Goal: Entertainment & Leisure: Consume media (video, audio)

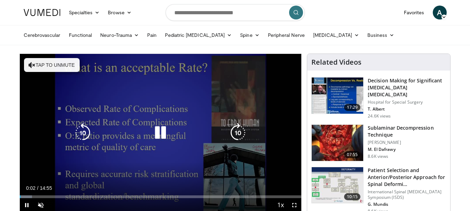
click at [100, 172] on div "10 seconds Tap to unmute" at bounding box center [161, 133] width 282 height 158
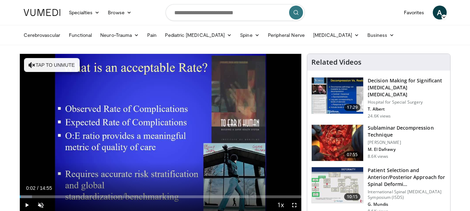
click at [100, 172] on div "10 seconds Tap to unmute" at bounding box center [161, 133] width 282 height 158
click at [100, 171] on div "10 seconds Tap to unmute" at bounding box center [161, 133] width 282 height 158
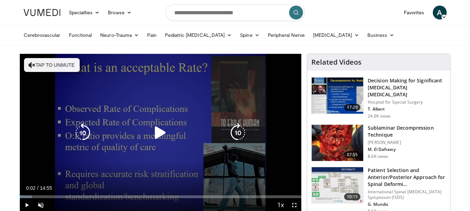
click at [159, 133] on icon "Video Player" at bounding box center [161, 133] width 20 height 20
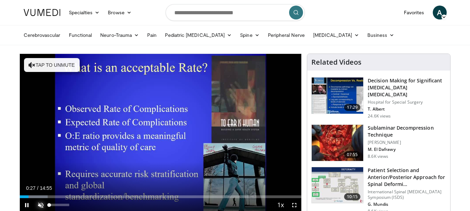
click at [38, 208] on span "Video Player" at bounding box center [41, 205] width 14 height 14
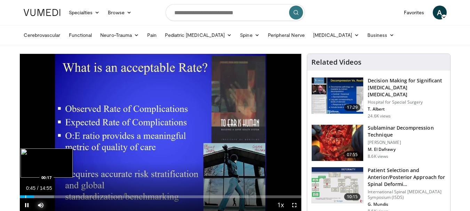
click at [25, 196] on div "Progress Bar" at bounding box center [25, 197] width 1 height 3
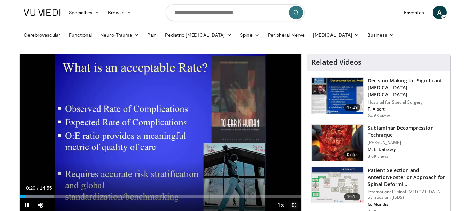
click at [293, 207] on span "Video Player" at bounding box center [295, 205] width 14 height 14
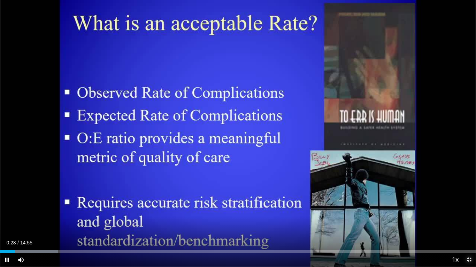
click at [467, 211] on span "Video Player" at bounding box center [469, 260] width 14 height 14
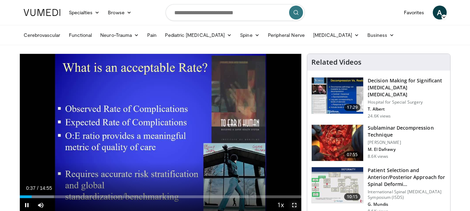
click at [295, 206] on span "Video Player" at bounding box center [295, 205] width 14 height 14
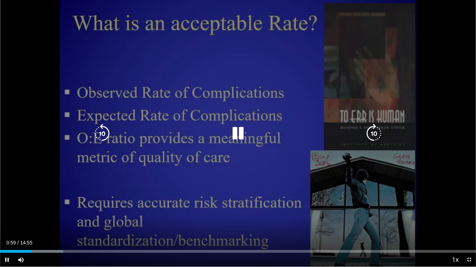
click at [242, 211] on div "10 seconds Tap to unmute" at bounding box center [238, 133] width 476 height 267
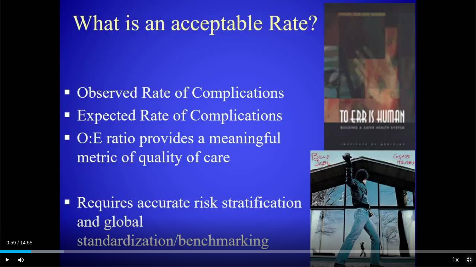
click at [468, 211] on span "Video Player" at bounding box center [469, 260] width 14 height 14
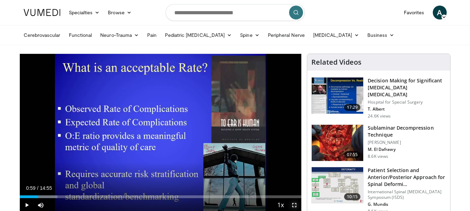
click at [296, 205] on span "Video Player" at bounding box center [295, 205] width 14 height 14
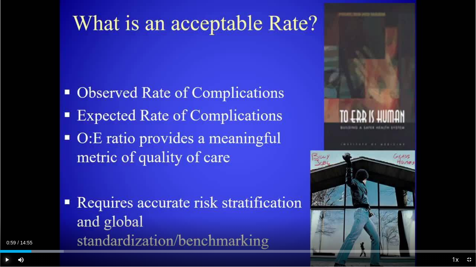
click at [7, 211] on span "Video Player" at bounding box center [7, 260] width 14 height 14
click at [8, 211] on span "Video Player" at bounding box center [7, 260] width 14 height 14
click at [468, 211] on span "Video Player" at bounding box center [469, 260] width 14 height 14
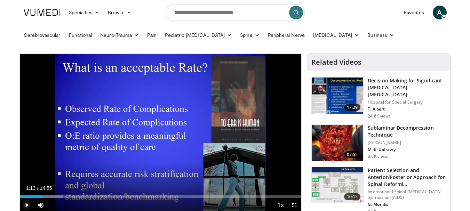
click at [27, 204] on span "Video Player" at bounding box center [27, 205] width 14 height 14
click at [39, 196] on div "Progress Bar" at bounding box center [39, 197] width 1 height 3
click at [295, 205] on span "Video Player" at bounding box center [295, 205] width 14 height 14
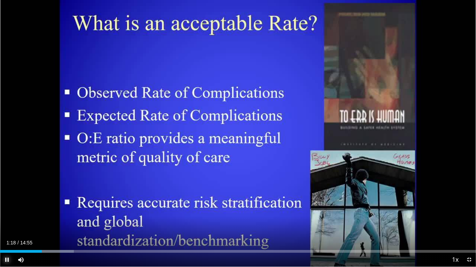
click at [6, 211] on span "Video Player" at bounding box center [7, 260] width 14 height 14
click at [5, 211] on video-js "**********" at bounding box center [238, 133] width 476 height 267
click at [7, 211] on span "Video Player" at bounding box center [7, 260] width 14 height 14
click at [468, 211] on span "Video Player" at bounding box center [469, 260] width 14 height 14
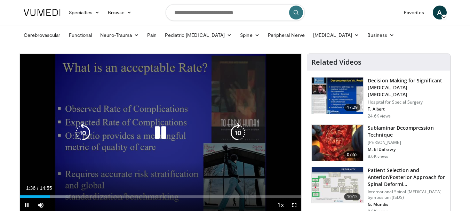
click at [276, 130] on div "10 seconds Tap to unmute" at bounding box center [161, 133] width 282 height 158
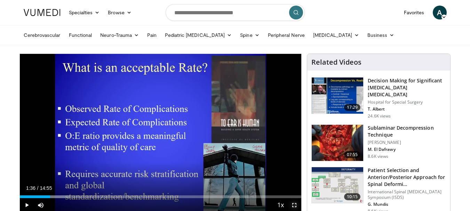
click at [296, 205] on span "Video Player" at bounding box center [295, 205] width 14 height 14
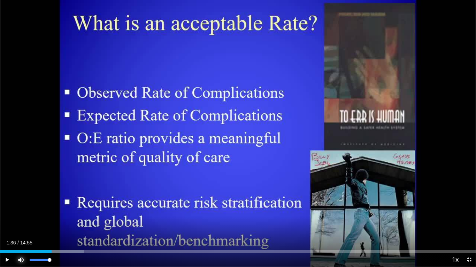
click at [20, 211] on span "Video Player" at bounding box center [21, 260] width 14 height 14
click at [5, 211] on span "Video Player" at bounding box center [7, 260] width 14 height 14
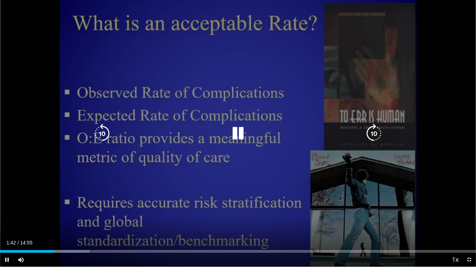
click at [346, 203] on div "10 seconds Tap to unmute" at bounding box center [238, 133] width 476 height 267
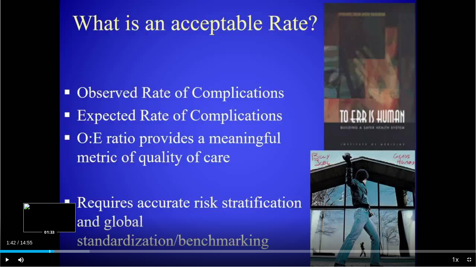
click at [49, 211] on div "Progress Bar" at bounding box center [49, 251] width 1 height 3
click at [9, 211] on span "Video Player" at bounding box center [7, 260] width 14 height 14
click at [49, 211] on div "Volume Level" at bounding box center [40, 260] width 20 height 2
click at [427, 211] on video-js "**********" at bounding box center [238, 133] width 476 height 267
click at [21, 211] on span "Video Player" at bounding box center [21, 260] width 14 height 14
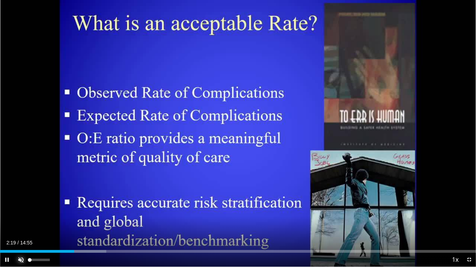
click at [21, 211] on span "Video Player" at bounding box center [21, 260] width 14 height 14
click at [467, 211] on span "Video Player" at bounding box center [469, 260] width 14 height 14
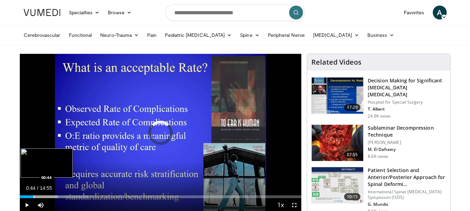
click at [34, 197] on div "Progress Bar" at bounding box center [34, 197] width 1 height 3
click at [32, 197] on div "00:38" at bounding box center [26, 197] width 12 height 3
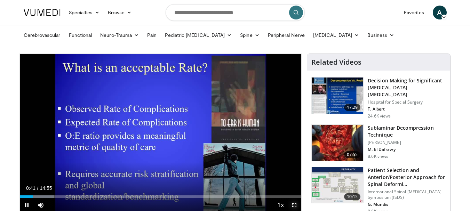
click at [294, 204] on span "Video Player" at bounding box center [295, 205] width 14 height 14
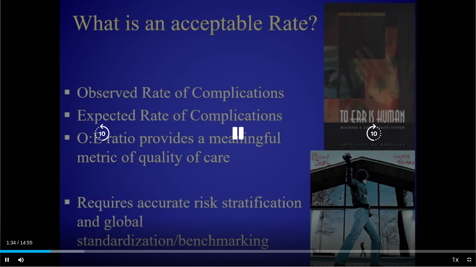
click at [239, 132] on icon "Video Player" at bounding box center [238, 134] width 20 height 20
